Goal: Information Seeking & Learning: Learn about a topic

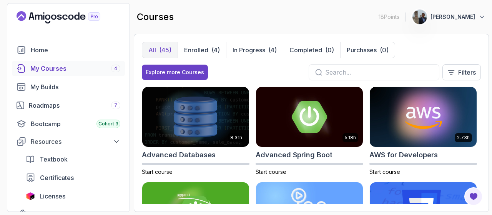
click at [55, 66] on div "My Courses 4" at bounding box center [75, 68] width 90 height 9
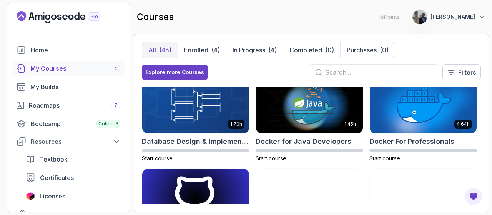
scroll to position [192, 0]
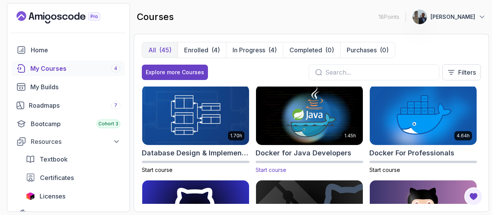
click at [300, 130] on img at bounding box center [309, 114] width 112 height 63
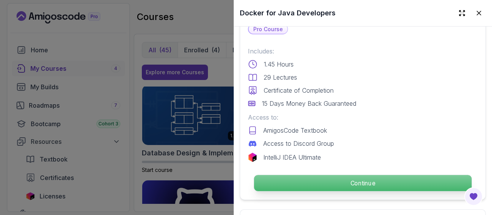
click at [320, 181] on p "Continue" at bounding box center [363, 183] width 218 height 16
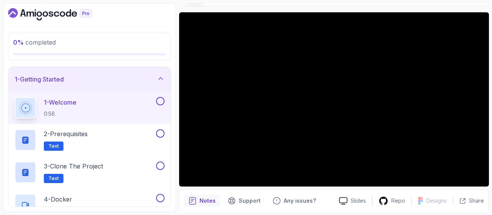
scroll to position [45, 0]
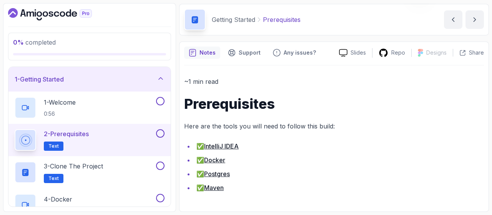
scroll to position [26, 0]
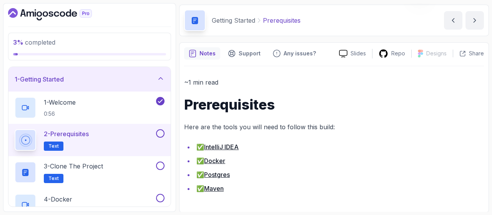
click at [43, 15] on icon "Dashboard" at bounding box center [45, 14] width 5 height 5
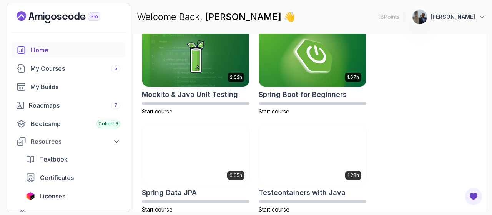
scroll to position [463, 0]
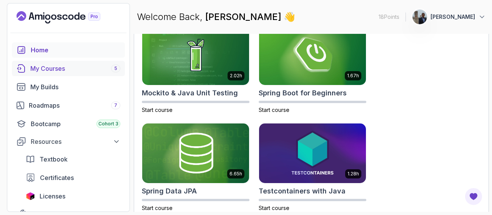
click at [60, 67] on div "My Courses 5" at bounding box center [75, 68] width 90 height 9
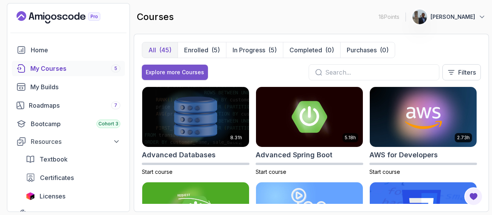
click at [161, 73] on div "Explore more Courses" at bounding box center [175, 72] width 58 height 8
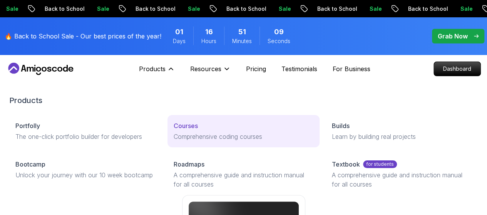
click at [173, 141] on p "Comprehensive coding courses" at bounding box center [243, 136] width 140 height 9
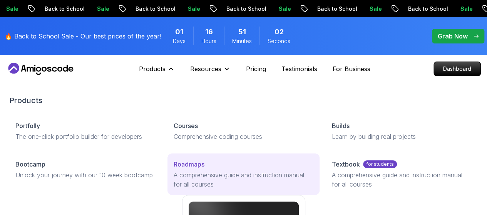
click at [167, 191] on link "Roadmaps A comprehensive guide and instruction manual for all courses" at bounding box center [243, 174] width 152 height 42
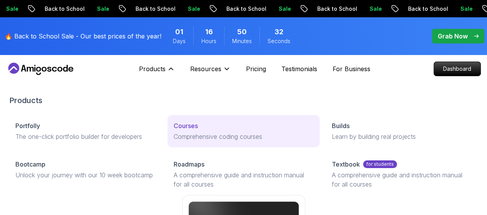
click at [173, 141] on p "Comprehensive coding courses" at bounding box center [243, 136] width 140 height 9
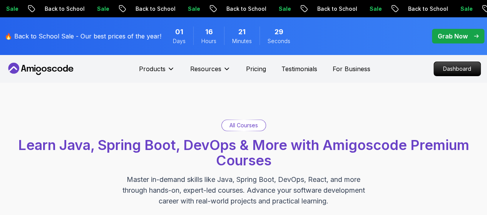
click at [34, 67] on icon at bounding box center [40, 69] width 69 height 12
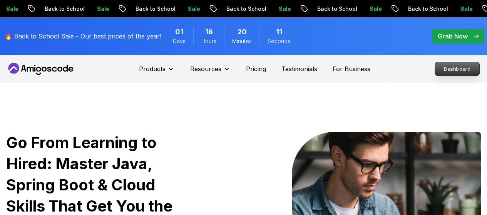
click at [451, 70] on p "Dashboard" at bounding box center [457, 68] width 44 height 13
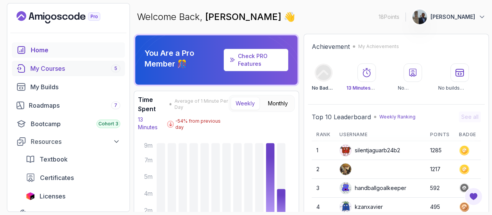
click at [44, 67] on div "My Courses 5" at bounding box center [75, 68] width 90 height 9
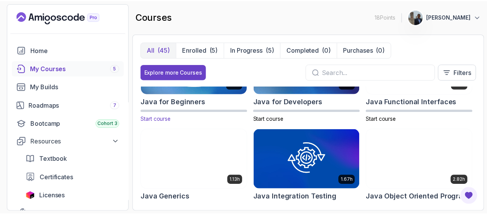
scroll to position [538, 0]
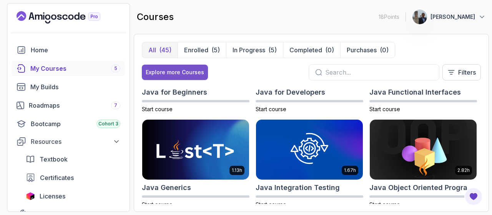
click at [171, 72] on div "Explore more Courses" at bounding box center [175, 72] width 58 height 8
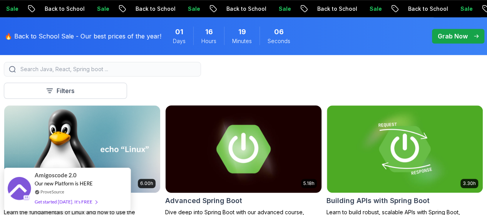
scroll to position [231, 0]
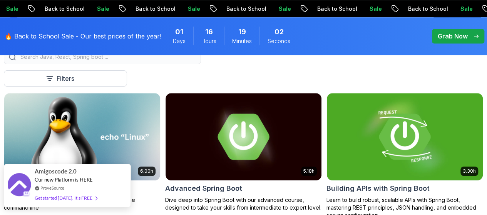
click at [49, 183] on div "Amigoscode 2.0 Our new Platform is HERE ProveSource Get started [DATE]. It's FR…" at bounding box center [67, 185] width 65 height 43
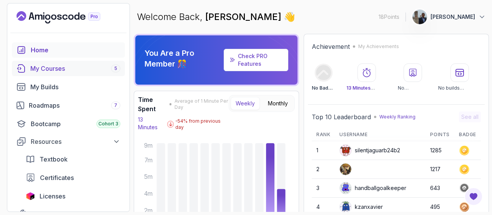
click at [62, 69] on div "My Courses 5" at bounding box center [75, 68] width 90 height 9
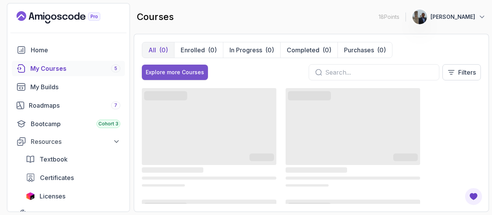
click at [167, 73] on div "Explore more Courses" at bounding box center [175, 72] width 58 height 8
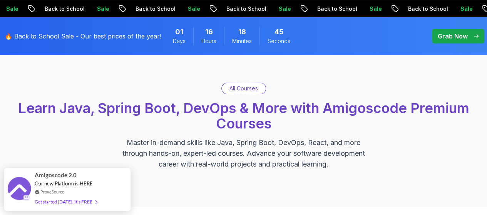
scroll to position [38, 0]
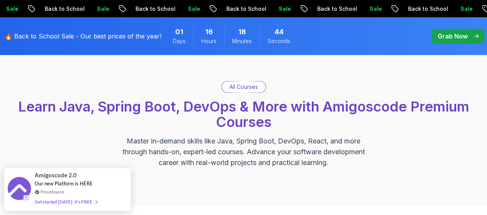
click at [240, 89] on p "All Courses" at bounding box center [243, 87] width 28 height 8
click at [242, 88] on p "All Courses" at bounding box center [243, 87] width 28 height 8
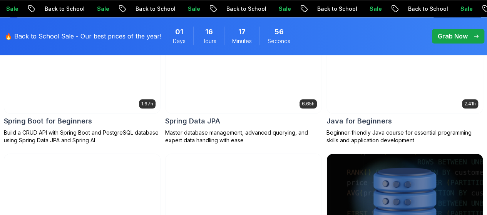
scroll to position [462, 0]
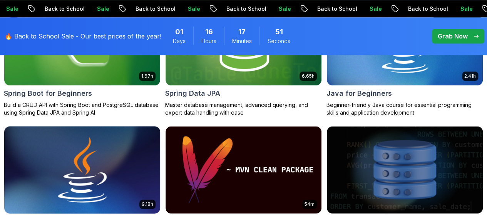
click at [164, 132] on img at bounding box center [81, 170] width 163 height 92
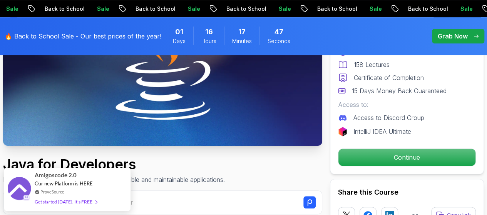
scroll to position [154, 0]
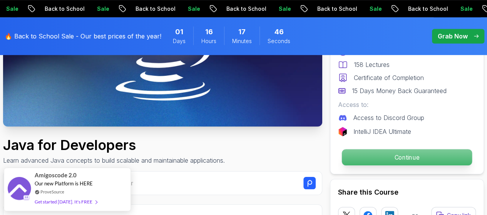
click at [416, 158] on p "Continue" at bounding box center [407, 157] width 130 height 16
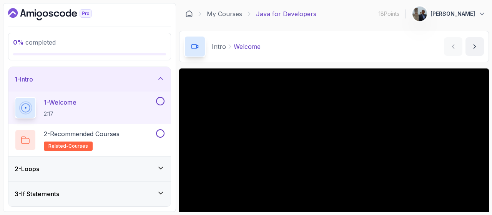
scroll to position [38, 0]
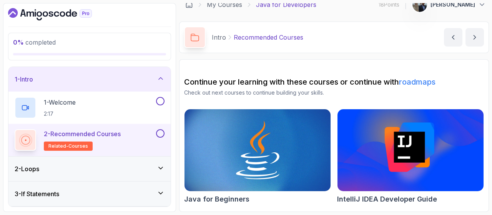
scroll to position [8, 0]
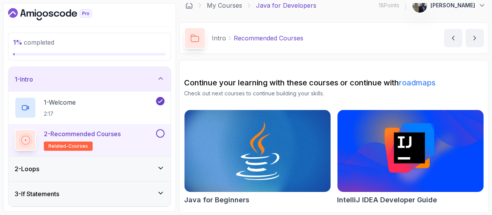
click at [109, 167] on div "2 - Loops" at bounding box center [90, 168] width 150 height 9
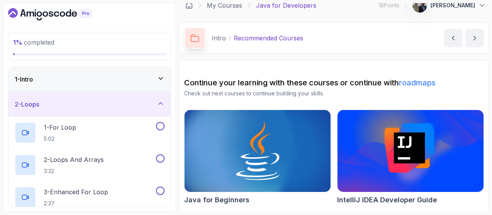
click at [94, 101] on div "2 - Loops" at bounding box center [90, 104] width 150 height 9
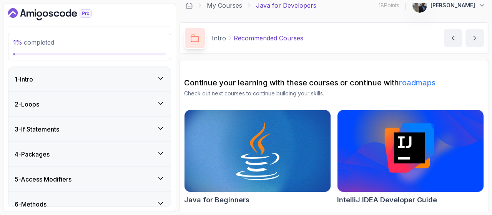
click at [108, 83] on div "1 - Intro" at bounding box center [89, 79] width 162 height 25
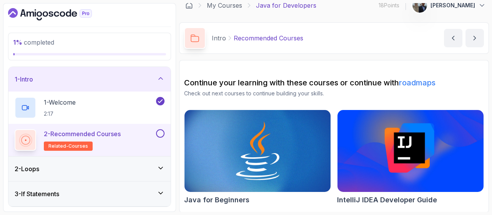
click at [108, 83] on div "1 - Intro" at bounding box center [89, 79] width 162 height 25
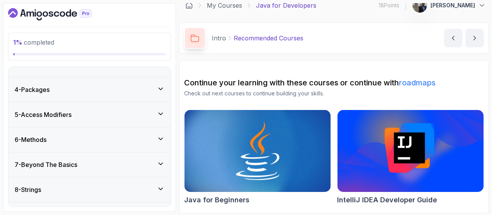
scroll to position [0, 0]
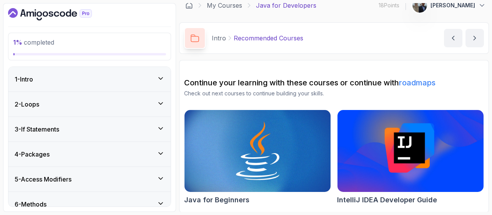
click at [83, 102] on div "2 - Loops" at bounding box center [90, 104] width 150 height 9
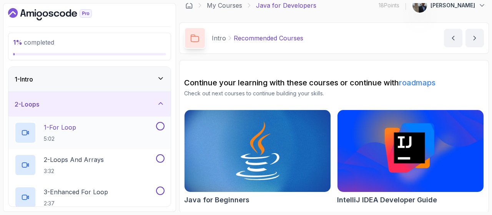
click at [76, 128] on p "1 - For Loop" at bounding box center [60, 127] width 32 height 9
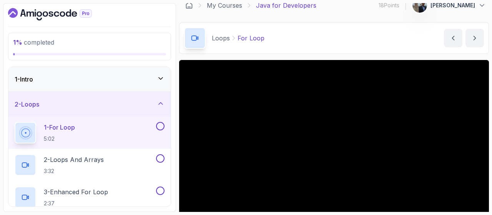
scroll to position [38, 0]
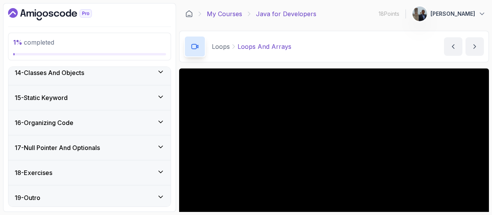
click at [218, 10] on link "My Courses" at bounding box center [224, 13] width 35 height 9
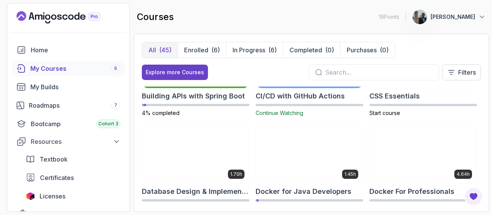
scroll to position [115, 0]
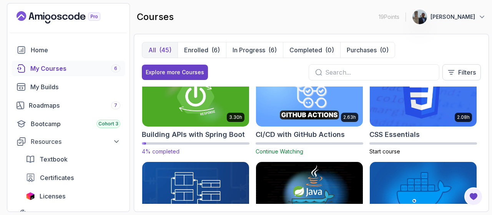
click at [189, 103] on img at bounding box center [196, 96] width 112 height 63
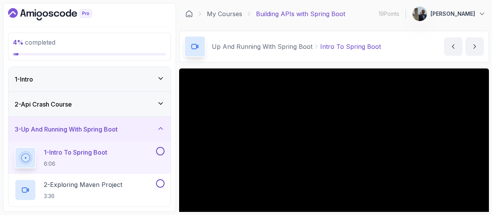
click at [68, 105] on h3 "2 - Api Crash Course" at bounding box center [43, 104] width 57 height 9
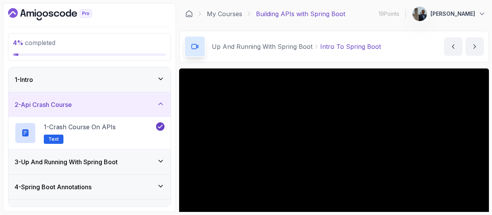
click at [65, 86] on div "1 - Intro" at bounding box center [89, 79] width 162 height 25
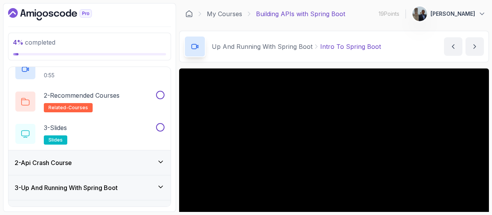
click at [81, 159] on div "2 - Api Crash Course" at bounding box center [90, 162] width 150 height 9
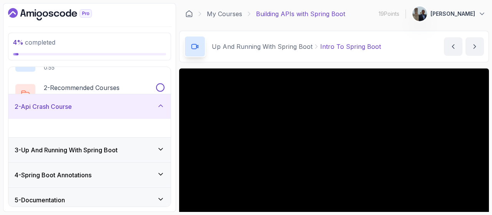
scroll to position [27, 0]
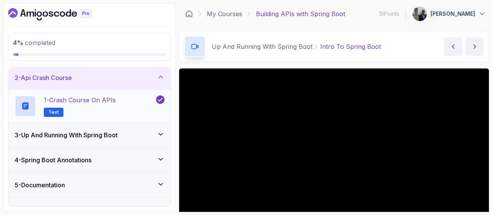
click at [75, 107] on h2 "1 - Crash Course on APIs Text" at bounding box center [80, 106] width 72 height 22
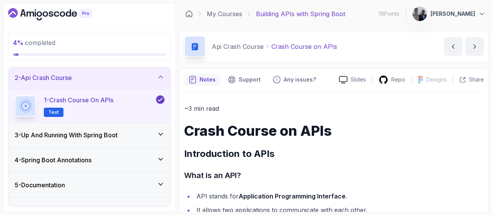
click at [327, 111] on p "~3 min read" at bounding box center [334, 108] width 300 height 11
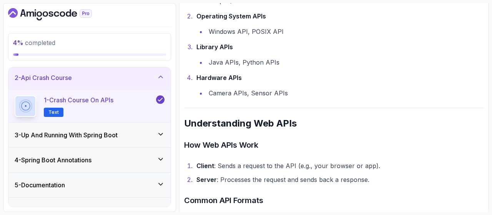
scroll to position [385, 0]
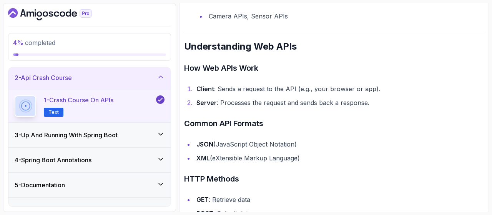
click at [118, 130] on h3 "3 - Up And Running With Spring Boot" at bounding box center [66, 134] width 103 height 9
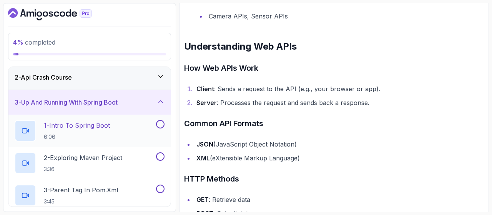
click at [81, 131] on h2 "1 - Intro To Spring Boot 6:06" at bounding box center [77, 131] width 66 height 20
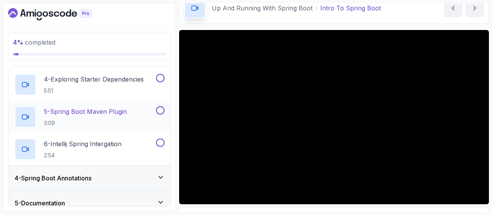
scroll to position [181, 0]
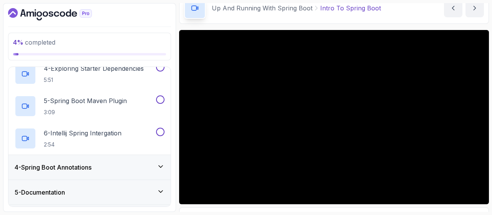
click at [104, 167] on div "4 - Spring Boot Annotations" at bounding box center [90, 167] width 150 height 9
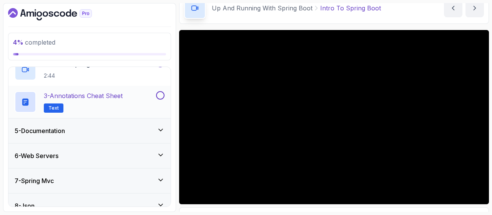
scroll to position [90, 0]
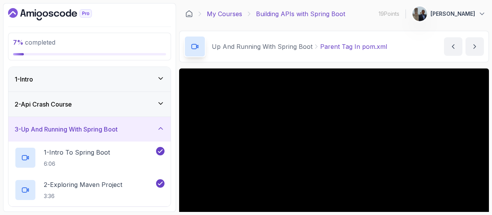
click at [220, 13] on link "My Courses" at bounding box center [224, 13] width 35 height 9
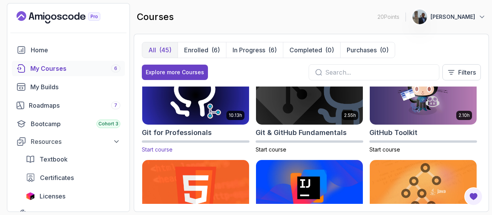
scroll to position [269, 0]
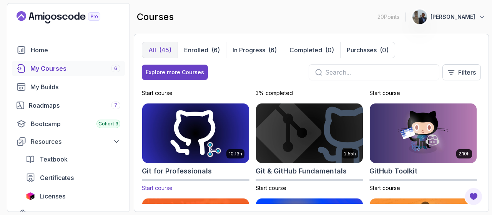
click at [204, 145] on img at bounding box center [196, 133] width 112 height 63
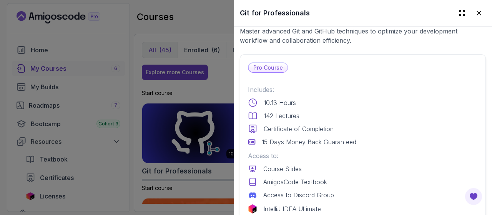
scroll to position [192, 0]
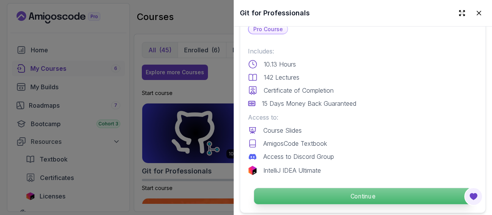
click at [343, 188] on p "Continue" at bounding box center [363, 196] width 218 height 16
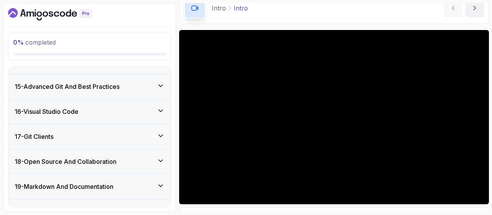
scroll to position [453, 0]
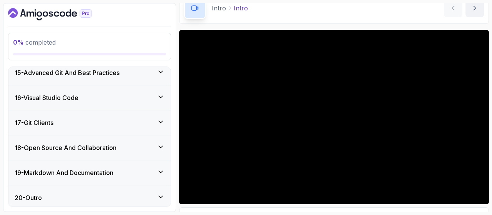
click at [152, 139] on div "18 - Open Source And Collaboration" at bounding box center [89, 147] width 162 height 25
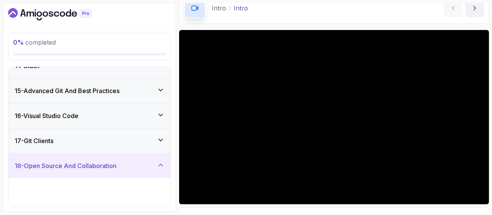
scroll to position [357, 0]
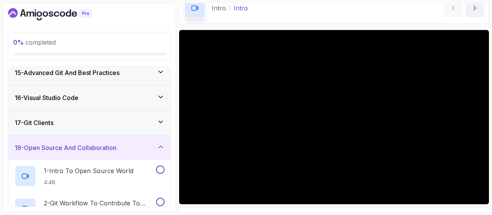
click at [151, 138] on div "18 - Open Source And Collaboration" at bounding box center [89, 147] width 162 height 25
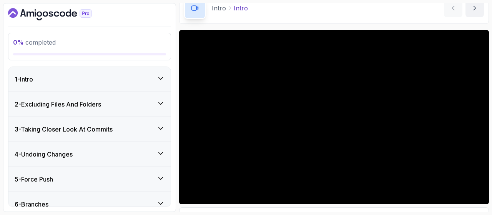
scroll to position [0, 0]
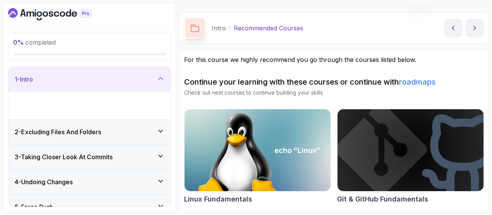
scroll to position [18, 0]
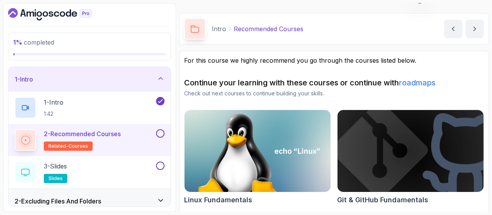
click at [373, 174] on img at bounding box center [410, 151] width 153 height 86
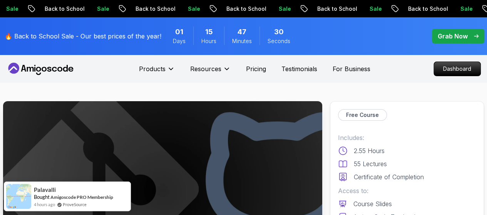
click at [443, 67] on p "Dashboard" at bounding box center [457, 68] width 44 height 13
